Goal: Navigation & Orientation: Find specific page/section

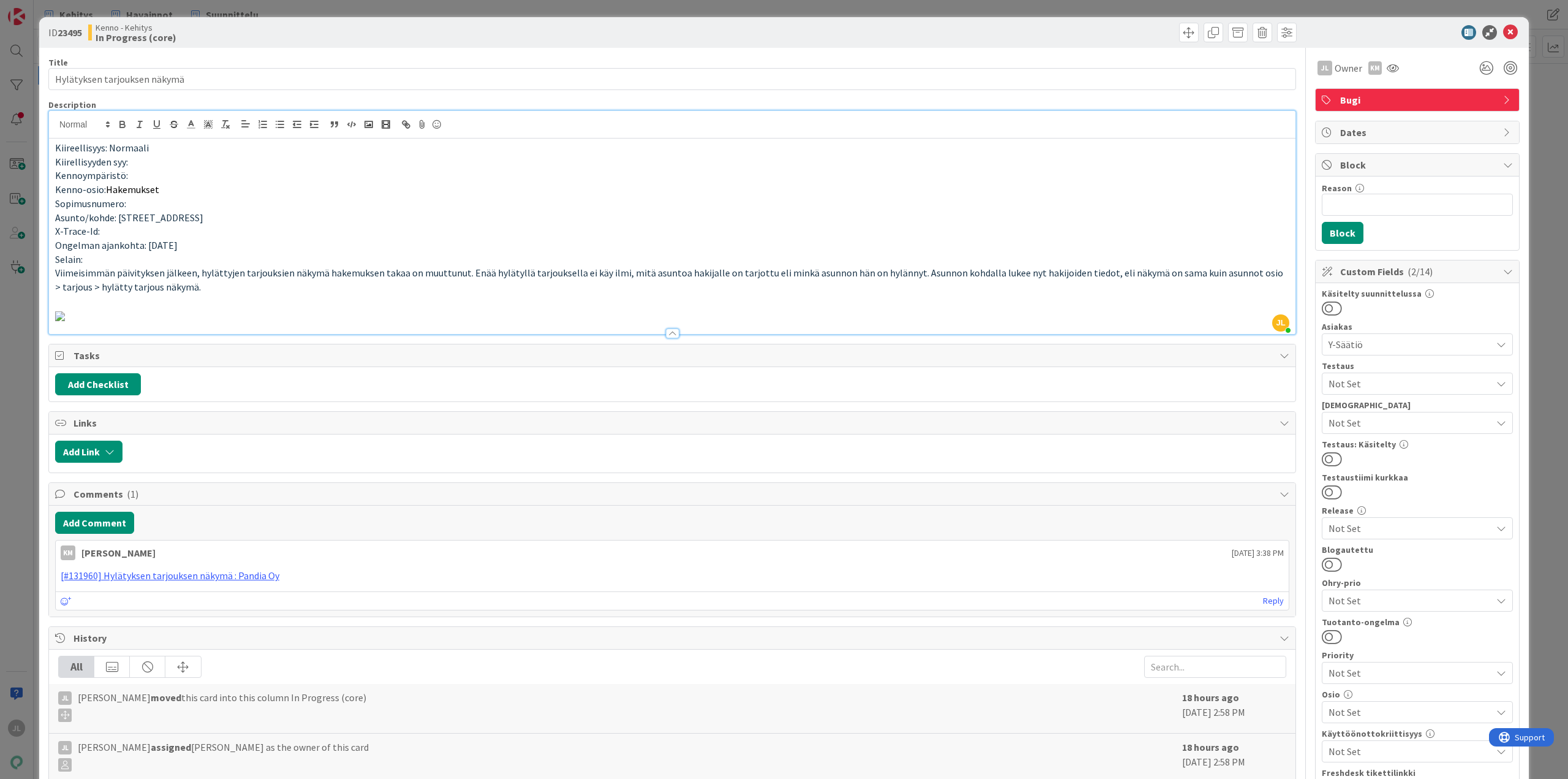
scroll to position [307, 0]
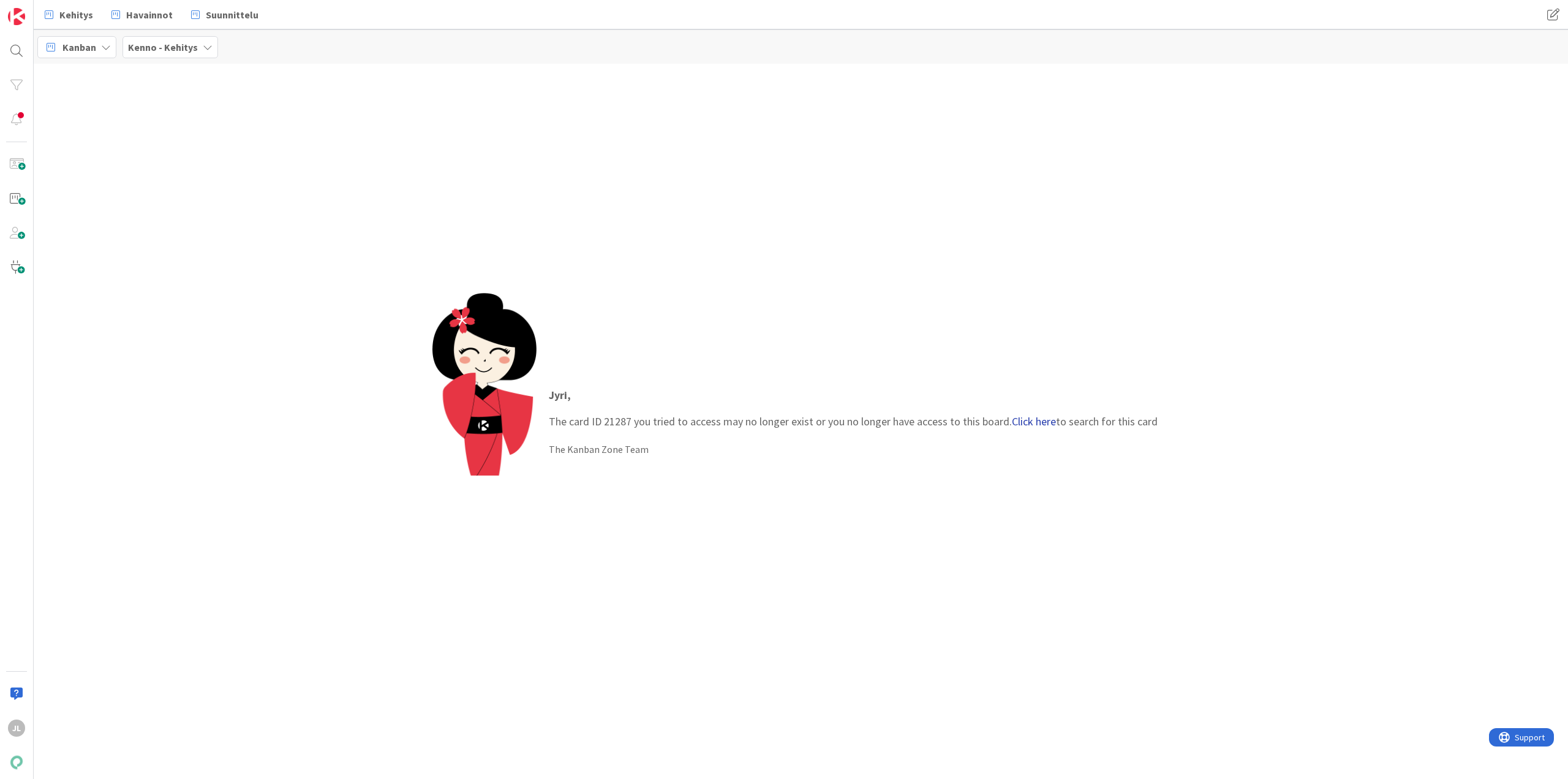
click at [1031, 422] on link "Click here" at bounding box center [1033, 422] width 44 height 14
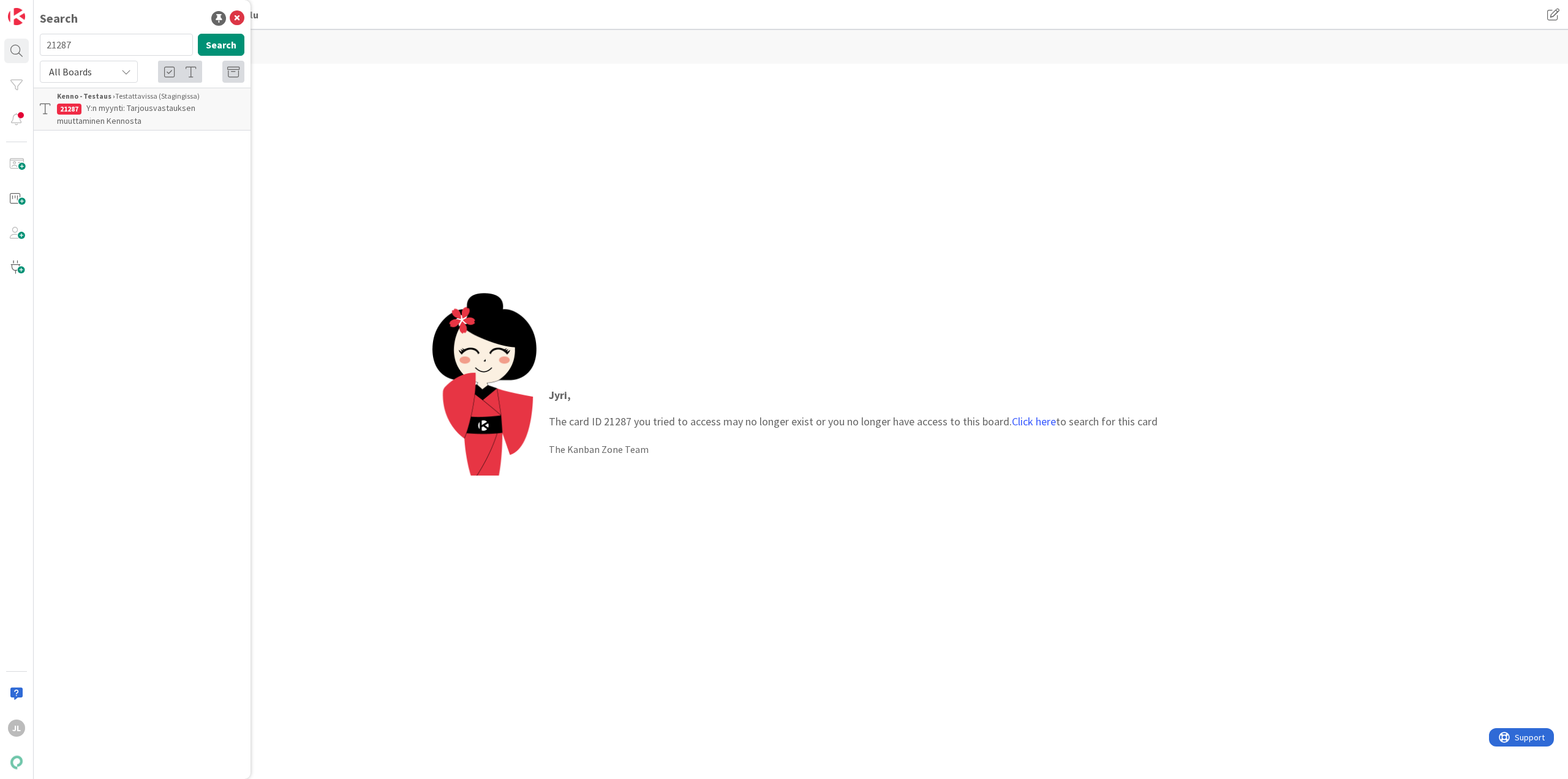
click at [109, 101] on div "Kenno - Testaus › Testattavissa (Stagingissa)" at bounding box center [151, 96] width 188 height 11
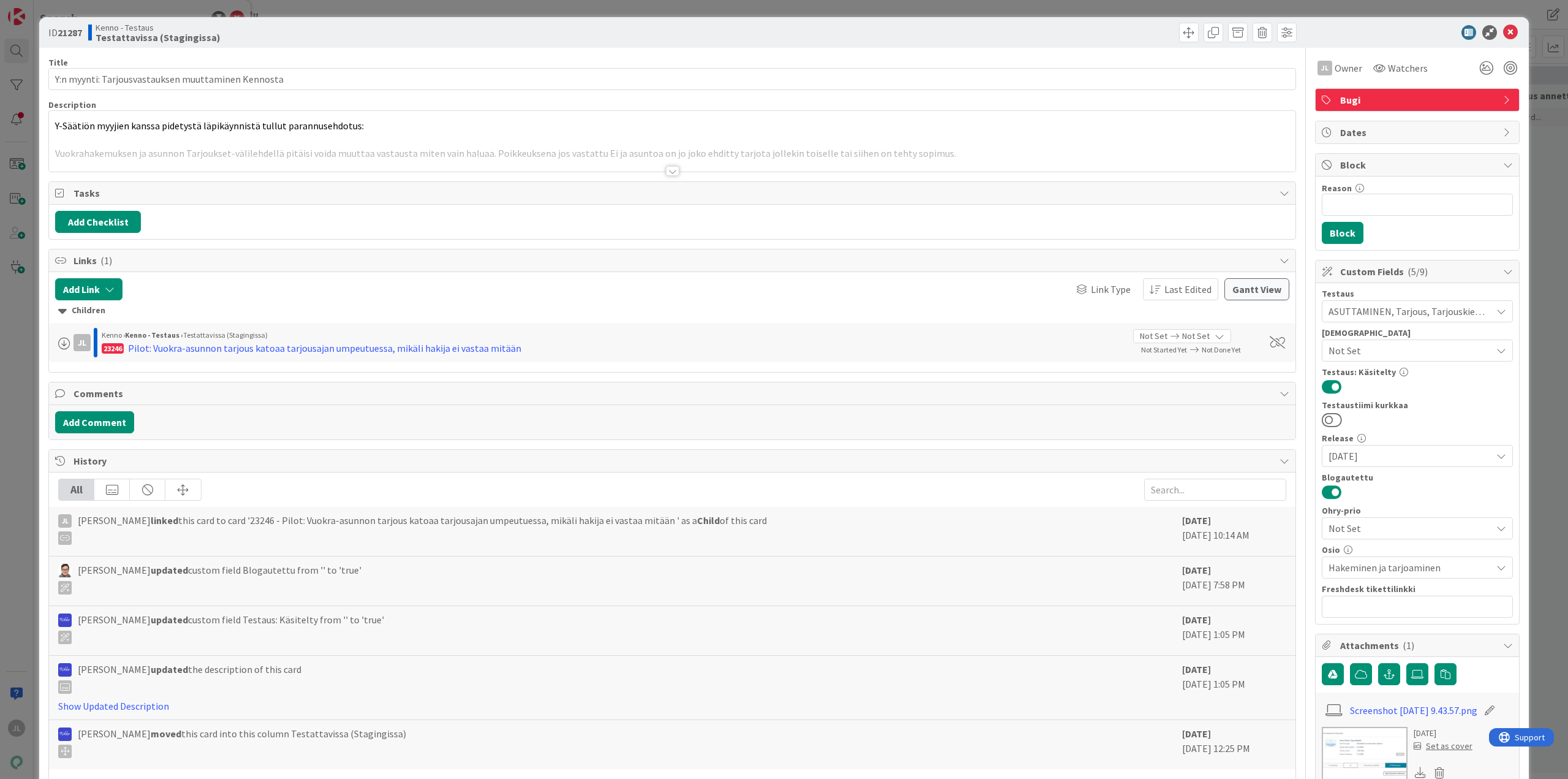
click at [456, 149] on div at bounding box center [672, 156] width 1246 height 31
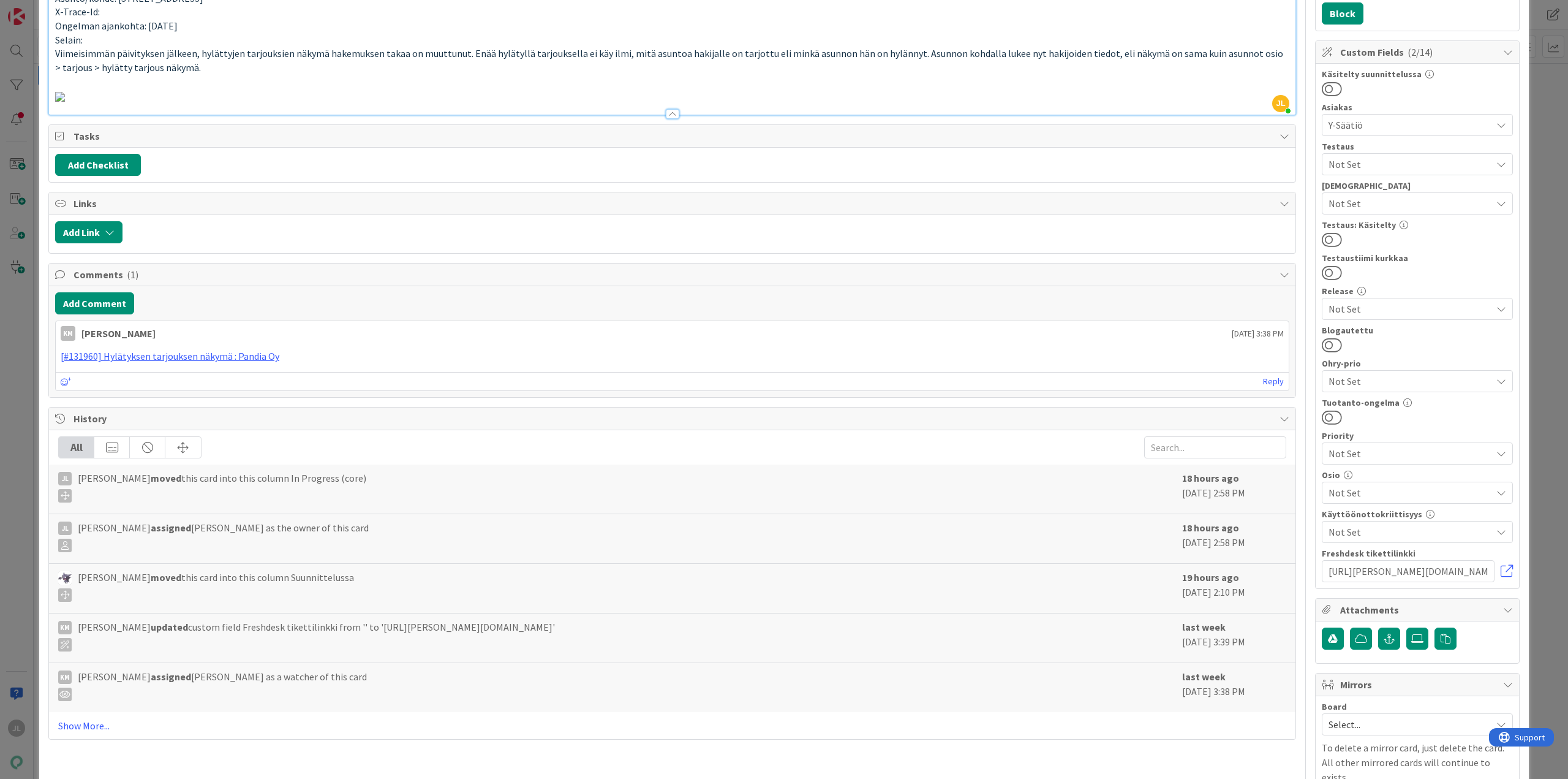
scroll to position [184, 0]
